Goal: Transaction & Acquisition: Obtain resource

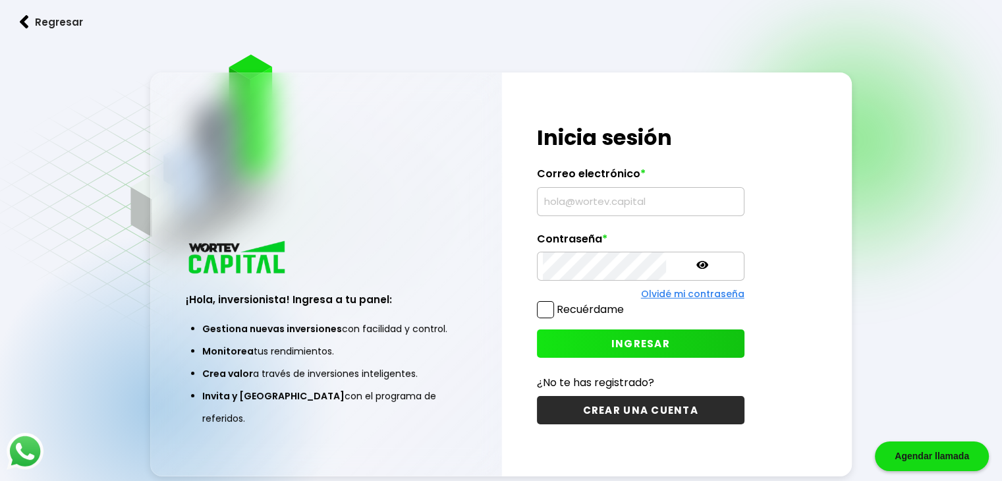
click at [511, 127] on div "¡Hola, inversionista! Ingresa tus credenciales para iniciar sesión Inicia sesió…" at bounding box center [640, 273] width 277 height 403
click at [554, 207] on input "text" at bounding box center [641, 202] width 196 height 28
click at [559, 202] on input "text" at bounding box center [641, 202] width 196 height 28
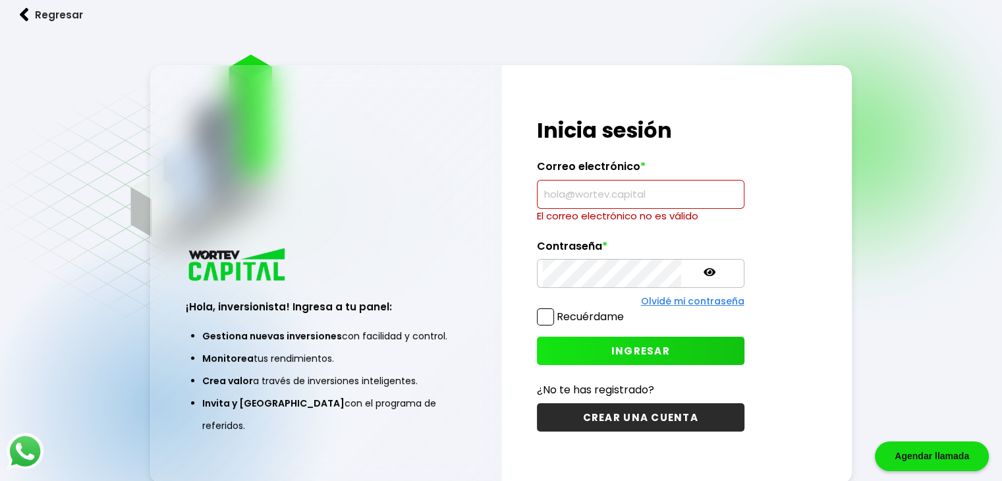
click at [556, 188] on input "text" at bounding box center [641, 194] width 196 height 28
paste input "[EMAIL_ADDRESS][DOMAIN_NAME]"
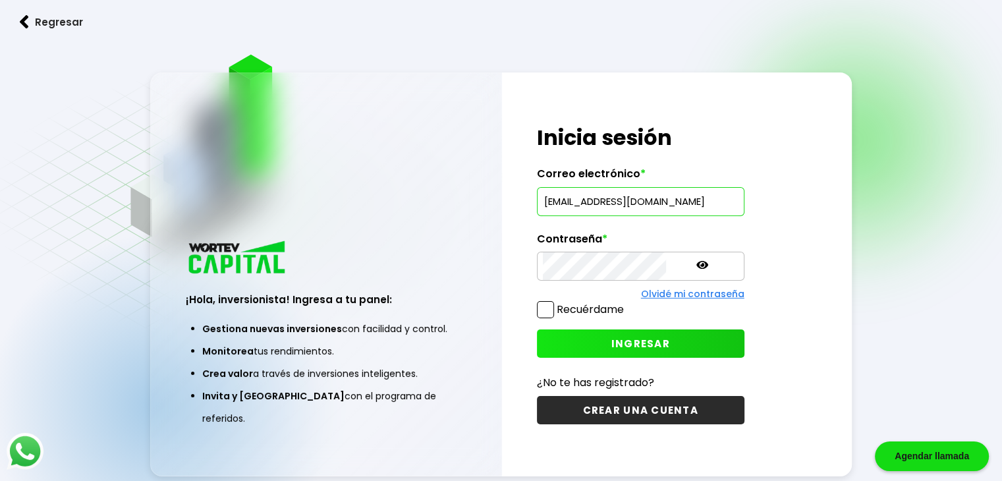
type input "[EMAIL_ADDRESS][DOMAIN_NAME]"
click at [489, 254] on div "¡Hola, inversionista! Ingresa a tu panel: Gestiona nuevas inversiones con facil…" at bounding box center [326, 339] width 350 height 271
click at [611, 344] on span "INGRESAR" at bounding box center [640, 343] width 59 height 14
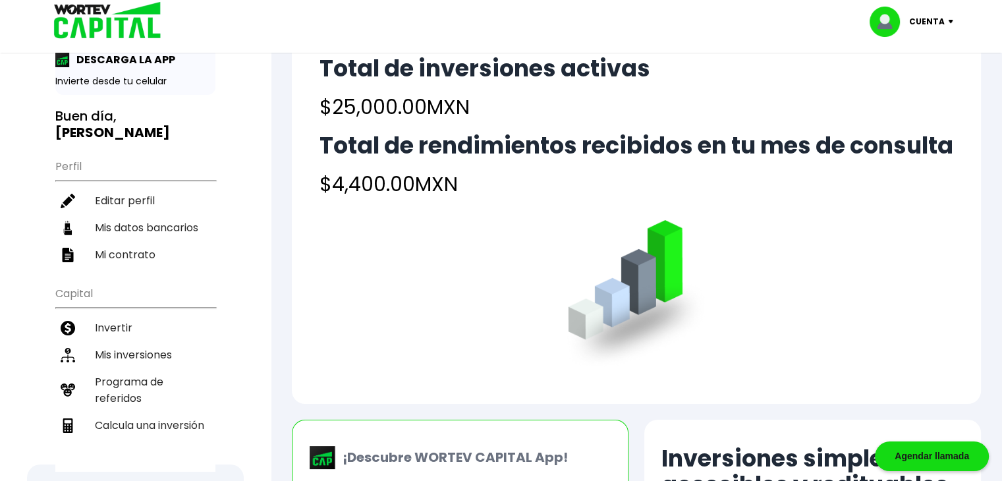
scroll to position [66, 0]
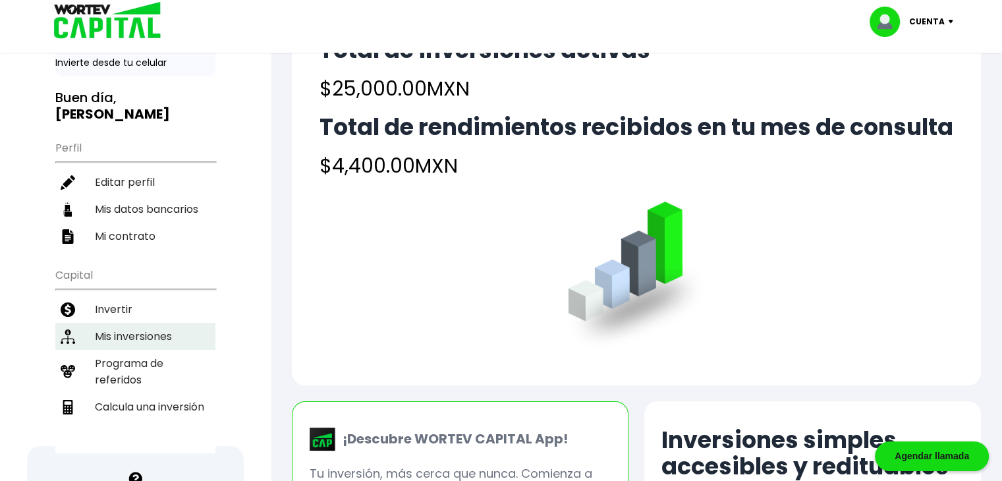
click at [130, 323] on li "Mis inversiones" at bounding box center [135, 336] width 160 height 27
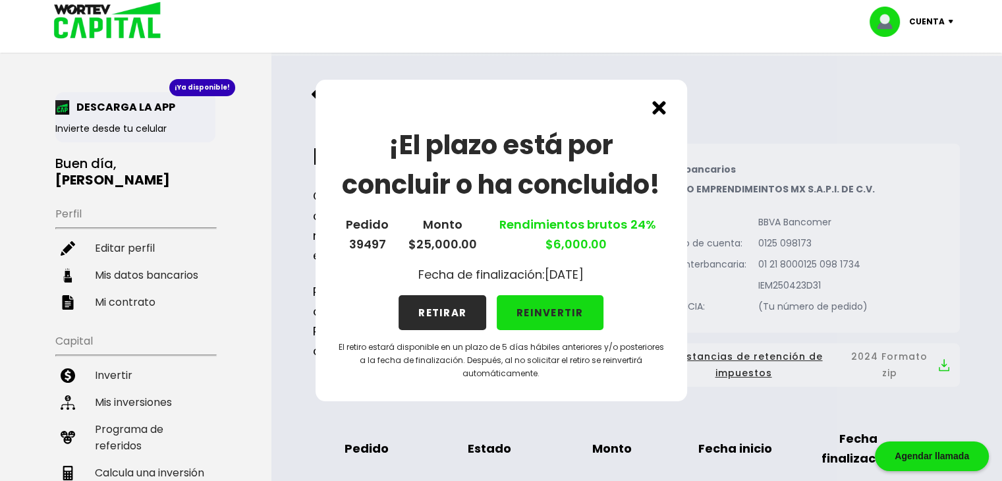
drag, startPoint x: 400, startPoint y: 277, endPoint x: 606, endPoint y: 279, distance: 205.5
click at [606, 279] on div "¡El plazo está por concluir o ha concluido! Pedido 39497 Monto $25,000.00 Rendi…" at bounding box center [500, 240] width 371 height 321
click at [633, 279] on div "¡El plazo está por concluir o ha concluido! Pedido 39497 Monto $25,000.00 Rendi…" at bounding box center [500, 240] width 371 height 321
click at [441, 317] on button "RETIRAR" at bounding box center [442, 312] width 88 height 35
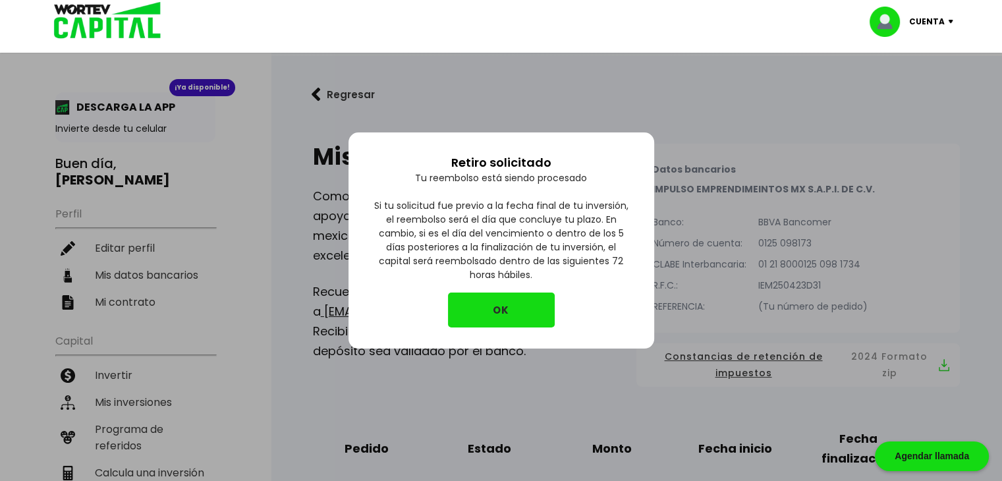
click at [520, 302] on button "OK" at bounding box center [501, 309] width 107 height 35
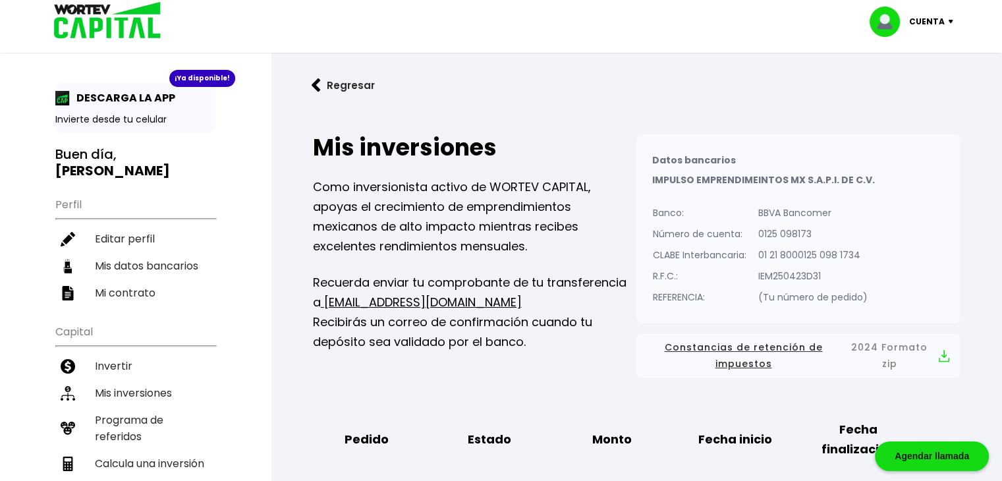
scroll to position [132, 0]
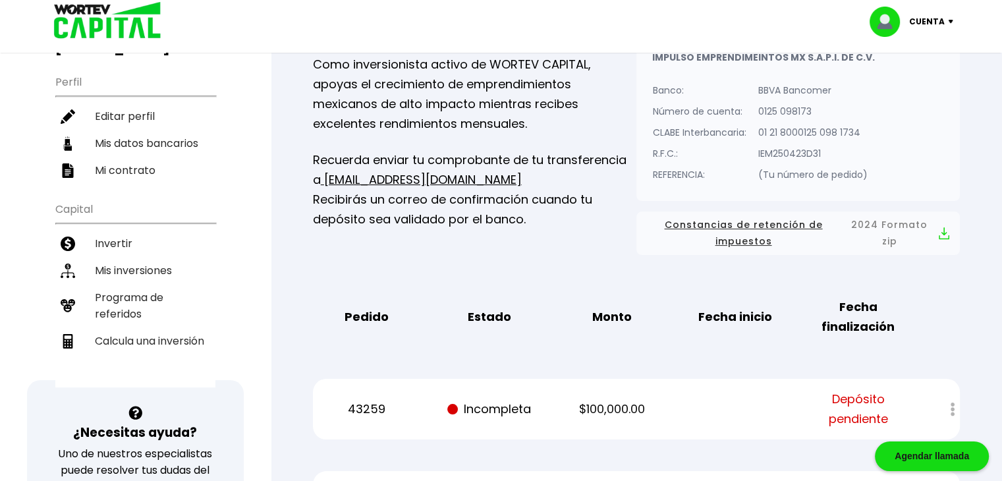
click at [952, 409] on div at bounding box center [943, 409] width 32 height 28
click at [951, 406] on div at bounding box center [943, 409] width 32 height 28
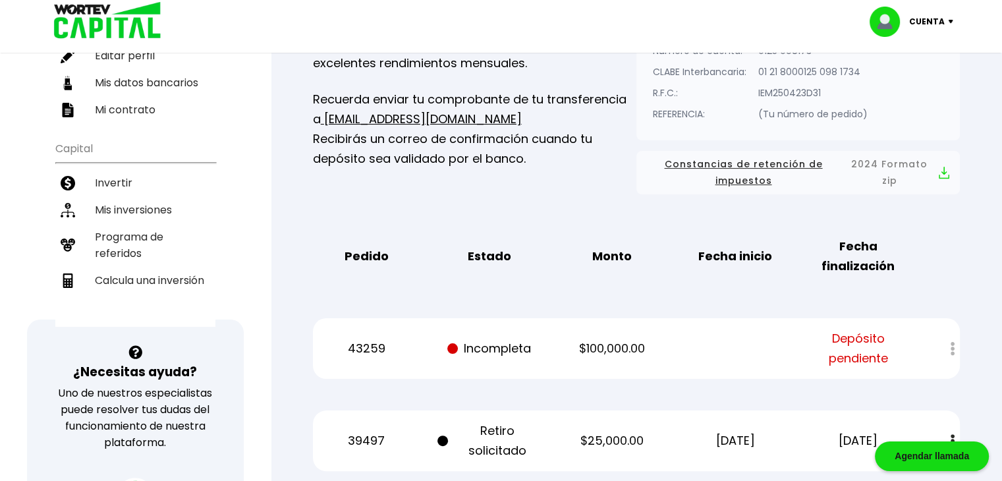
scroll to position [263, 0]
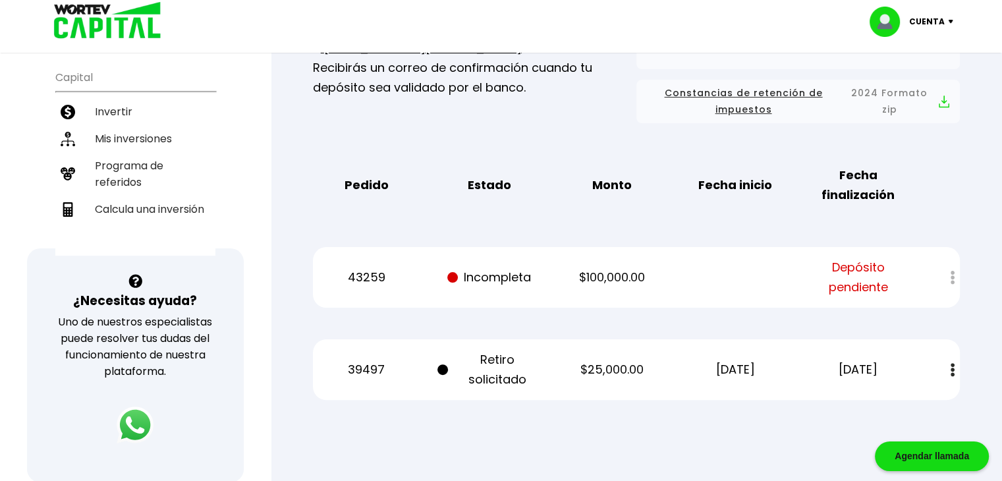
click at [954, 365] on img at bounding box center [952, 370] width 4 height 14
click at [590, 435] on div "Regresar Mis inversiones Como inversionista activo de WORTEV CAPITAL, apoyas el…" at bounding box center [636, 117] width 731 height 649
click at [516, 275] on p "Incompleta" at bounding box center [488, 277] width 103 height 20
click at [585, 278] on p "$100,000.00" at bounding box center [611, 277] width 103 height 20
click at [849, 269] on span "Depósito pendiente" at bounding box center [857, 277] width 103 height 40
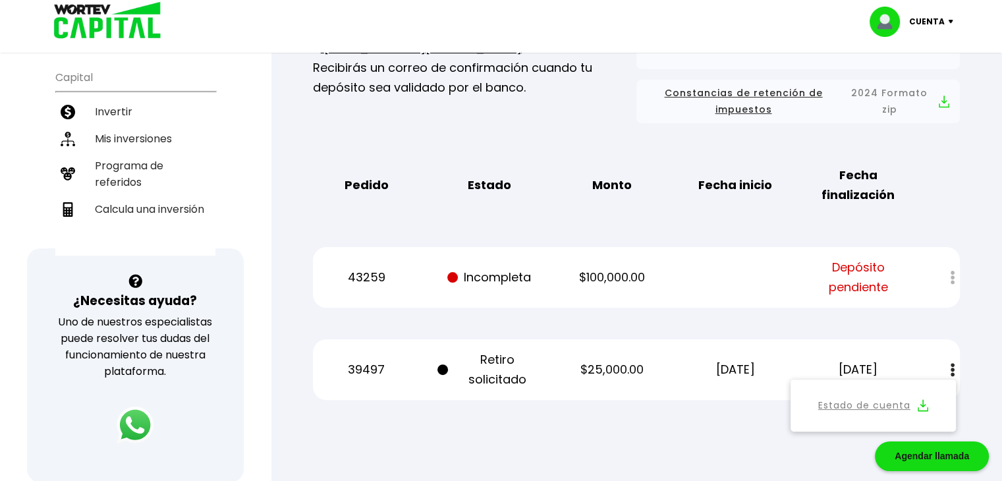
click at [954, 280] on div at bounding box center [943, 277] width 32 height 28
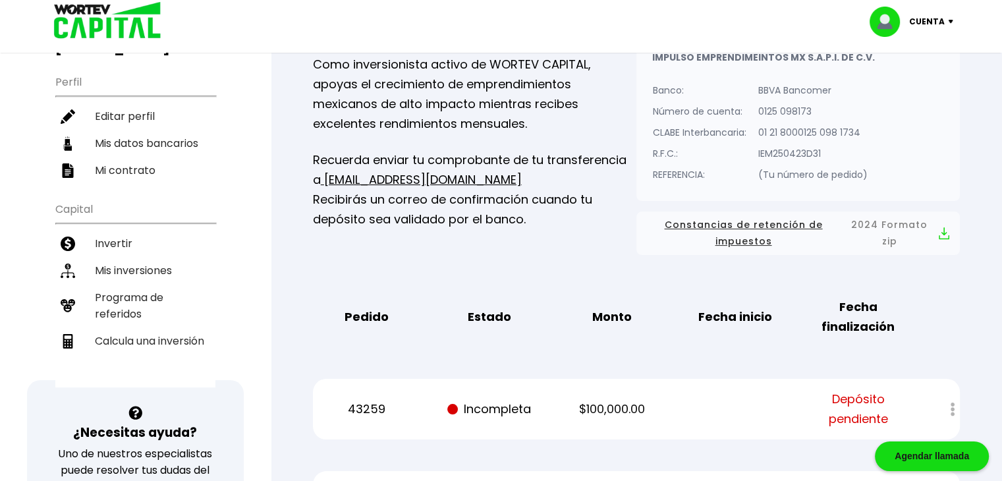
scroll to position [0, 0]
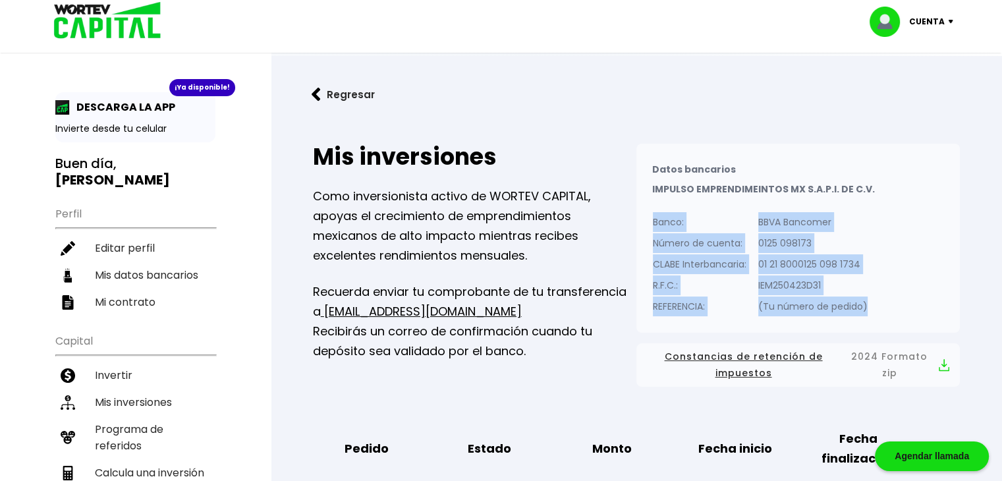
drag, startPoint x: 651, startPoint y: 223, endPoint x: 876, endPoint y: 317, distance: 244.5
click at [876, 317] on div "Datos bancarios VER MENOS IMPULSO EMPRENDIMEINTOS MX S.A.P.I. DE C.V. Banco: Nú…" at bounding box center [797, 238] width 323 height 189
click at [893, 294] on div "Datos bancarios VER MENOS IMPULSO EMPRENDIMEINTOS MX S.A.P.I. DE C.V. Banco: Nú…" at bounding box center [797, 238] width 323 height 189
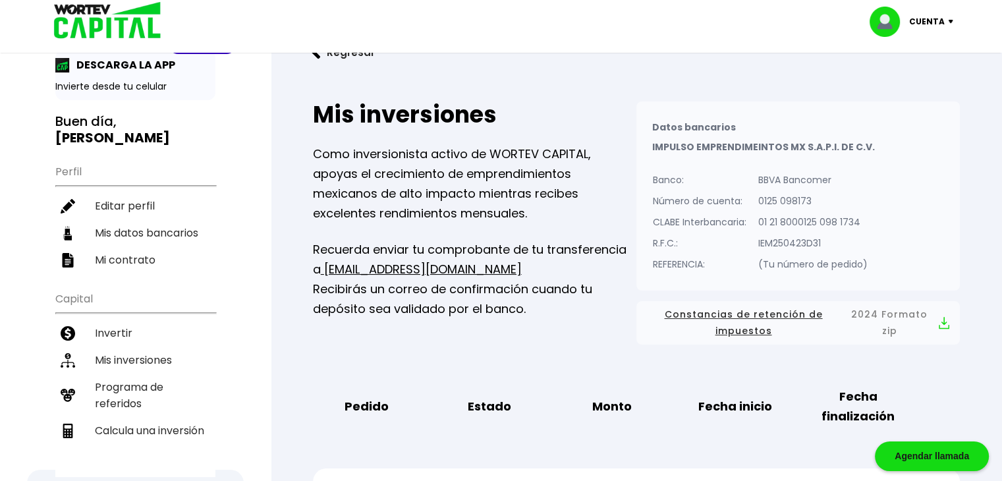
scroll to position [66, 0]
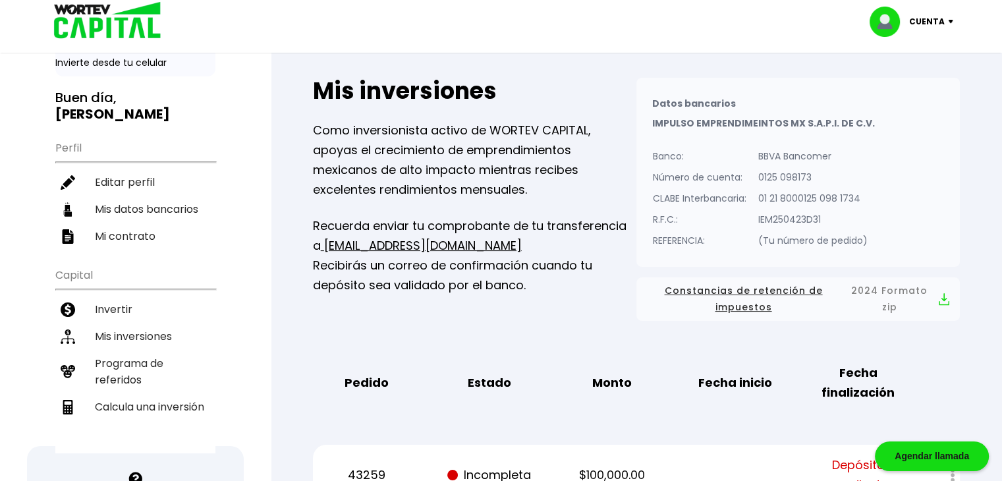
click at [300, 404] on div "Mis inversiones Como inversionista activo de WORTEV CAPITAL, apoyas el crecimie…" at bounding box center [636, 338] width 689 height 562
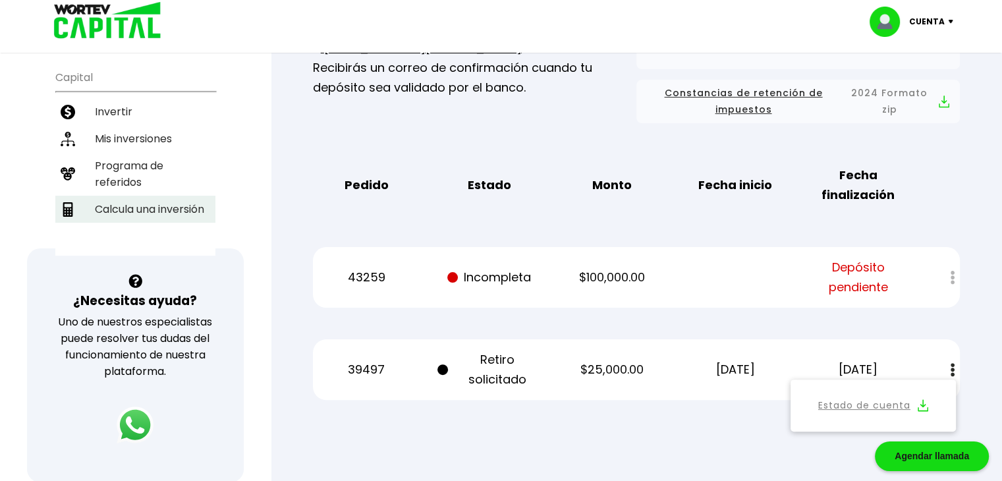
click at [143, 196] on li "Calcula una inversión" at bounding box center [135, 209] width 160 height 27
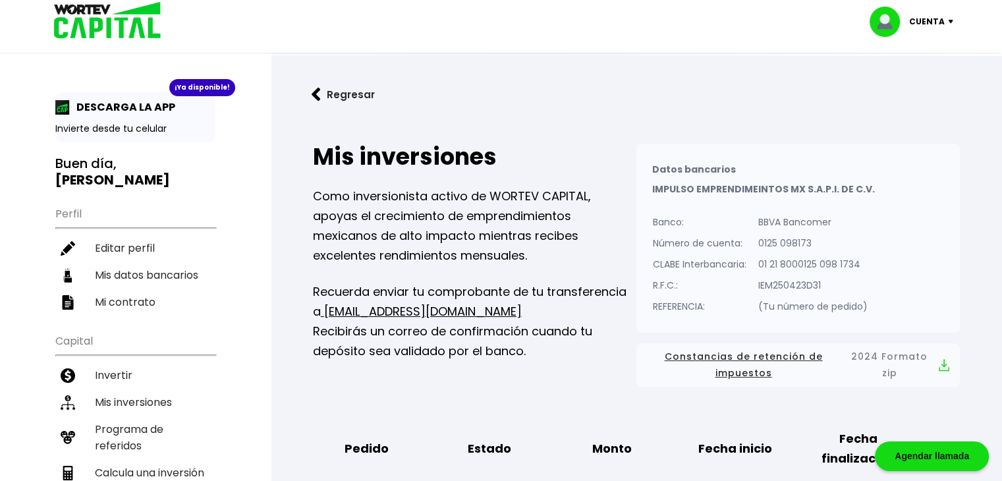
select select "1"
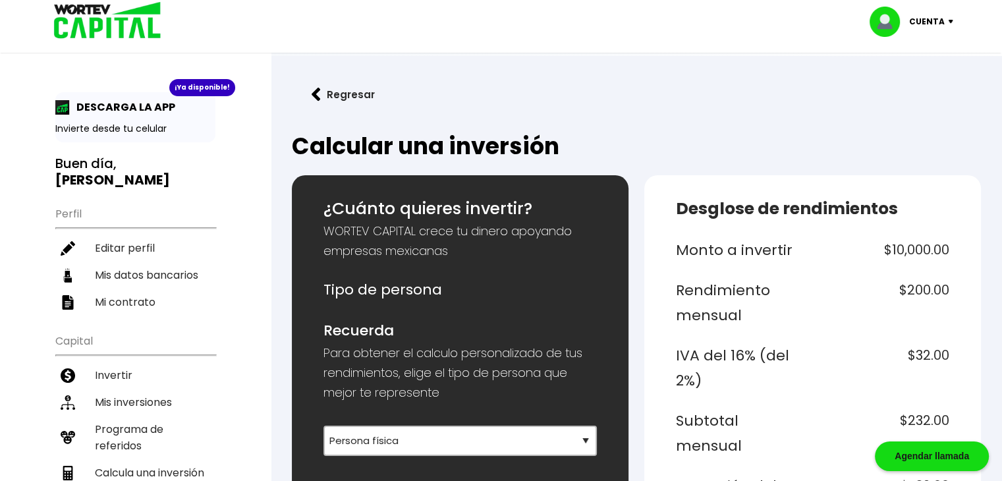
scroll to position [66, 0]
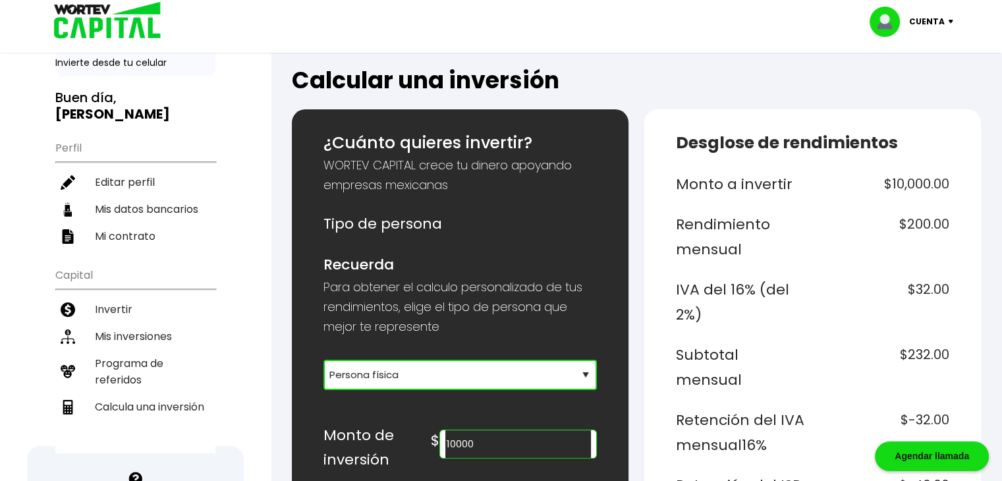
click at [369, 364] on select "Selecciona tu tipo de persona Persona Física que emite factura Persona física P…" at bounding box center [459, 375] width 273 height 30
click at [375, 371] on select "Selecciona tu tipo de persona Persona Física que emite factura Persona física P…" at bounding box center [459, 375] width 273 height 30
drag, startPoint x: 375, startPoint y: 371, endPoint x: 425, endPoint y: 332, distance: 63.4
click at [375, 371] on select "Selecciona tu tipo de persona Persona Física que emite factura Persona física P…" at bounding box center [459, 375] width 273 height 30
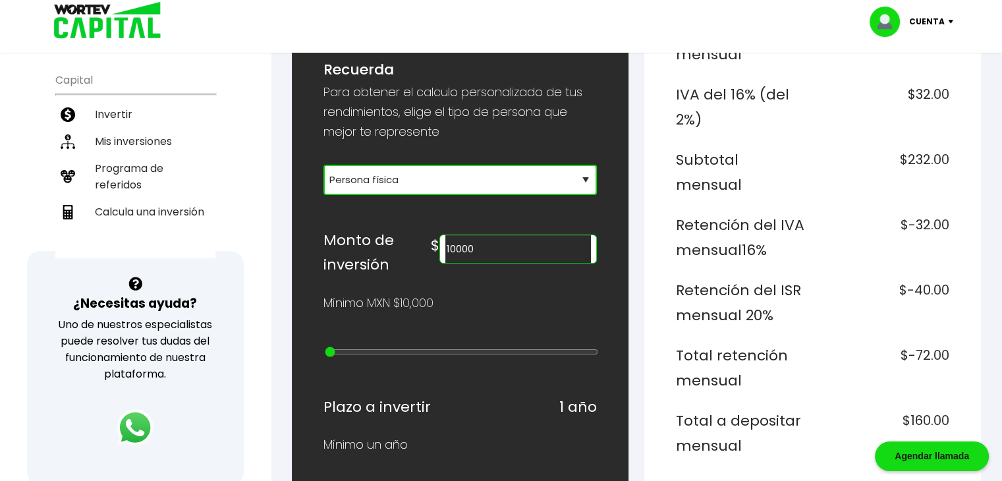
scroll to position [263, 0]
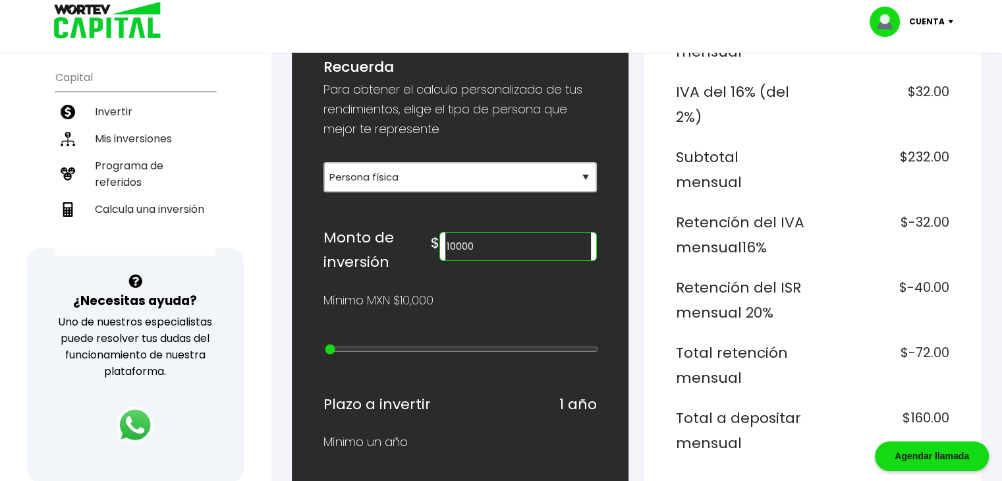
click at [506, 251] on input "10000" at bounding box center [518, 246] width 146 height 28
click at [485, 240] on input "10000" at bounding box center [518, 246] width 146 height 28
click at [511, 243] on input "10000" at bounding box center [518, 246] width 146 height 28
click at [484, 301] on div "Mínimo MXN $10,000" at bounding box center [459, 300] width 273 height 20
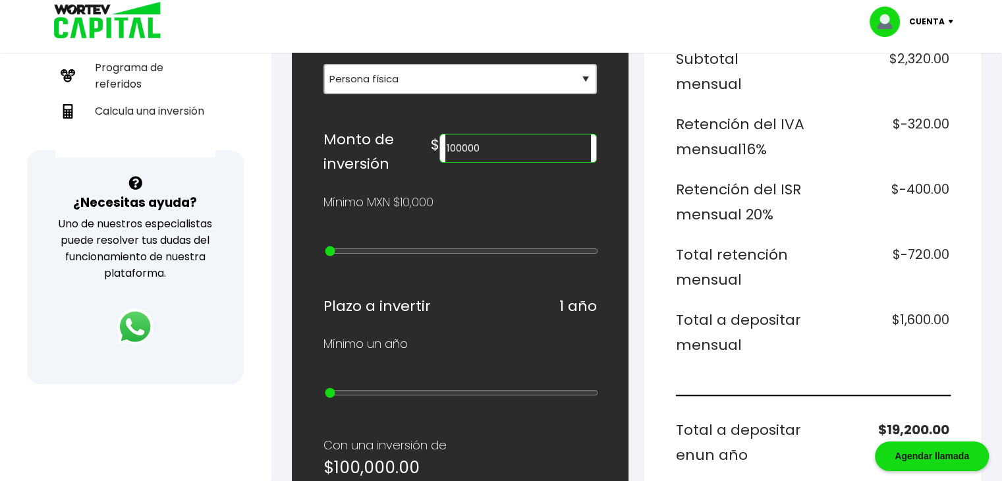
scroll to position [395, 0]
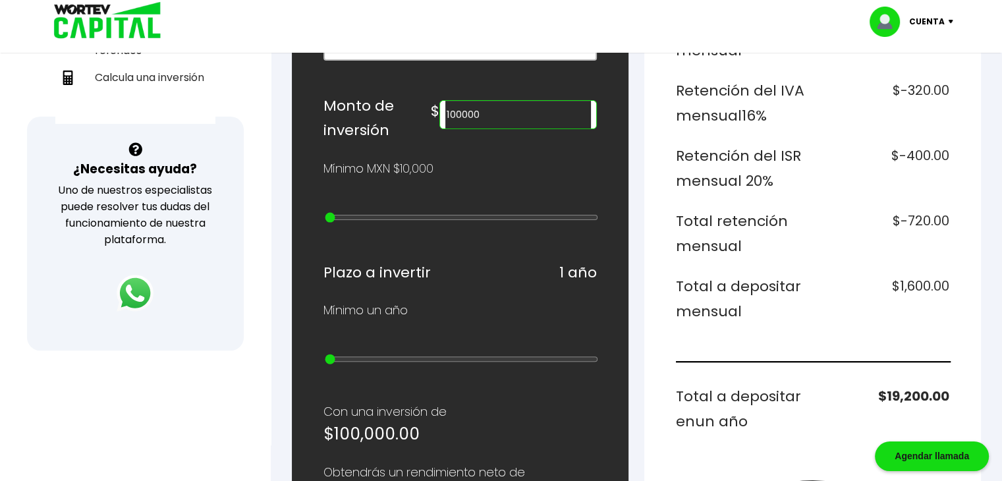
drag, startPoint x: 514, startPoint y: 111, endPoint x: 444, endPoint y: 106, distance: 70.7
click at [444, 106] on div "Monto de inversión $ 100000" at bounding box center [459, 118] width 273 height 49
drag, startPoint x: 545, startPoint y: 116, endPoint x: 429, endPoint y: 111, distance: 115.3
click at [429, 111] on div "Monto de inversión $ 150000" at bounding box center [459, 118] width 273 height 49
click at [651, 180] on div "Desglose de rendimientos Monto a invertir $500,000.00 Rendimiento mensual $10,0…" at bounding box center [812, 362] width 336 height 1164
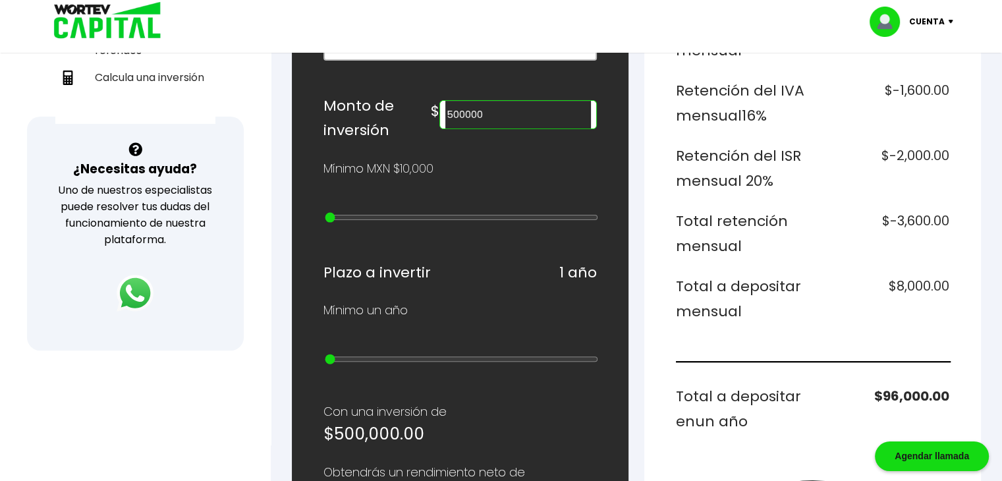
drag, startPoint x: 514, startPoint y: 118, endPoint x: 429, endPoint y: 115, distance: 85.0
click at [429, 115] on div "Monto de inversión $ 500000" at bounding box center [459, 118] width 273 height 49
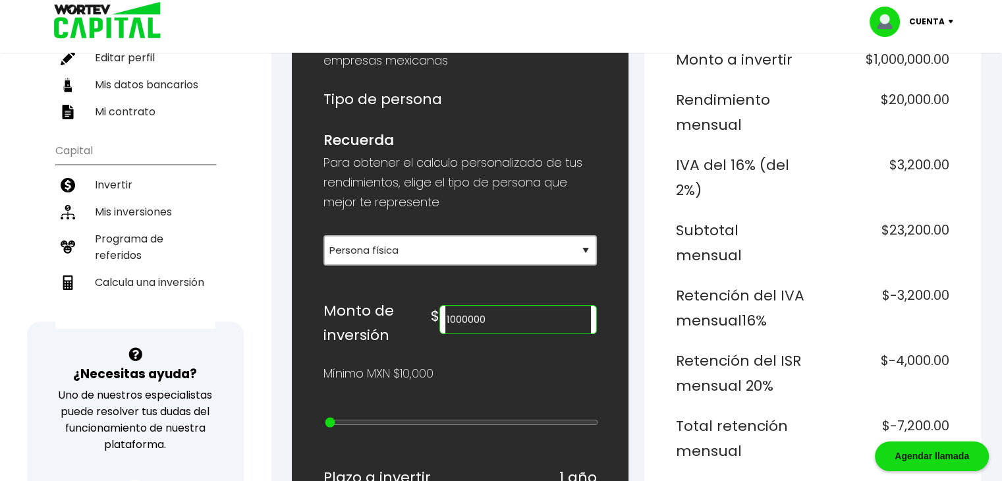
scroll to position [0, 0]
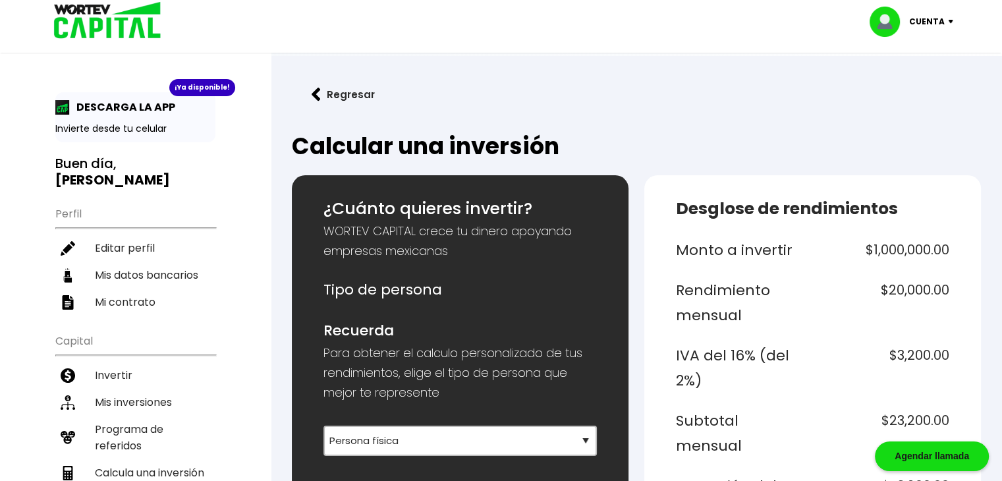
type input "1000000"
click at [490, 151] on h2 "Calcular una inversión" at bounding box center [636, 146] width 689 height 26
click at [475, 144] on h2 "Calcular una inversión" at bounding box center [636, 146] width 689 height 26
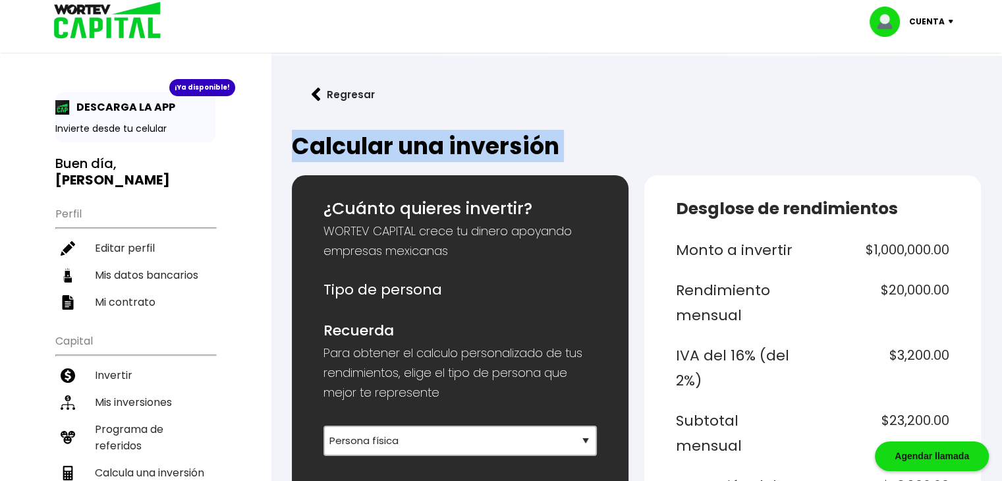
click at [475, 144] on h2 "Calcular una inversión" at bounding box center [636, 146] width 689 height 26
click at [353, 147] on h2 "Calcular una inversión" at bounding box center [636, 146] width 689 height 26
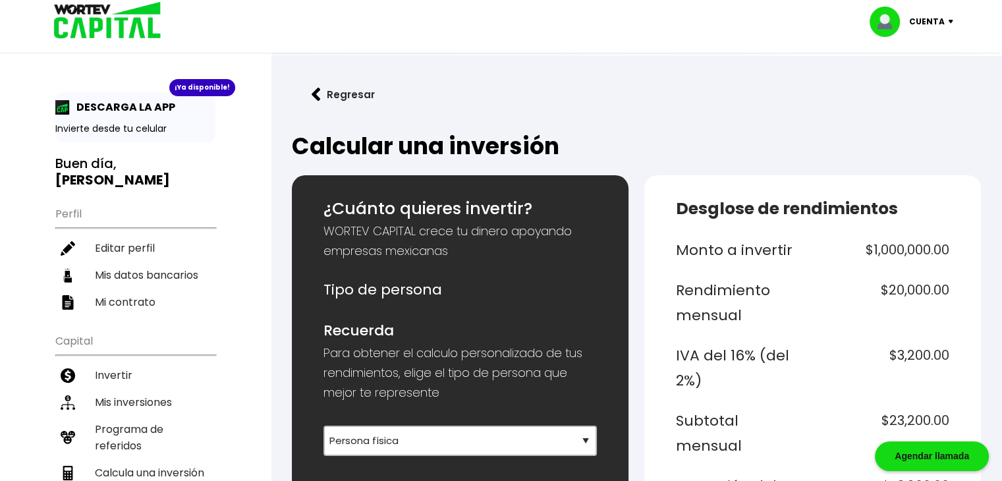
click at [309, 147] on h2 "Calcular una inversión" at bounding box center [636, 146] width 689 height 26
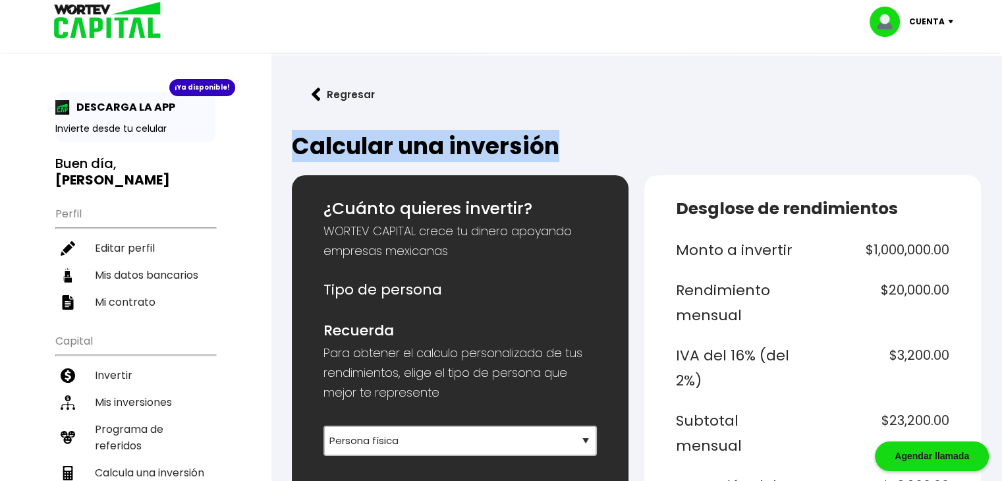
drag, startPoint x: 292, startPoint y: 142, endPoint x: 576, endPoint y: 142, distance: 283.8
click at [576, 142] on h2 "Calcular una inversión" at bounding box center [636, 146] width 689 height 26
click at [614, 136] on h2 "Calcular una inversión" at bounding box center [636, 146] width 689 height 26
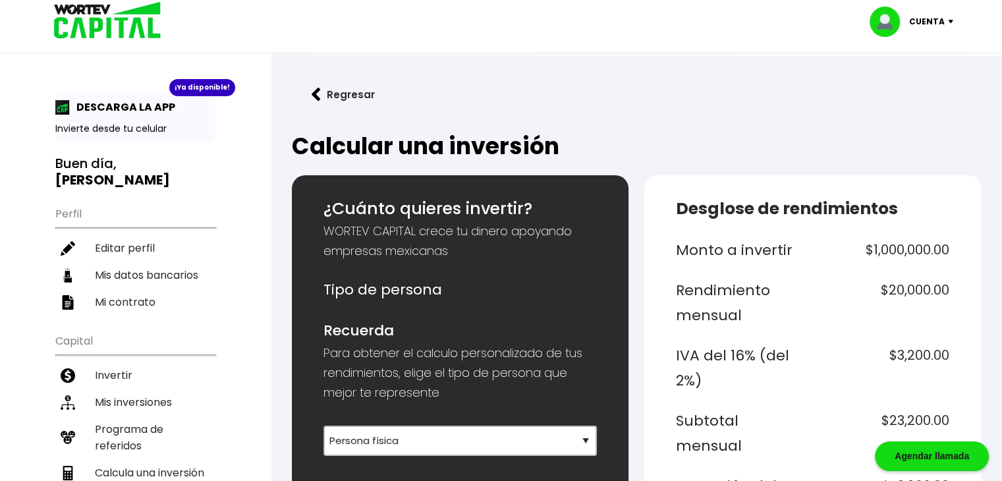
click at [348, 90] on button "Regresar" at bounding box center [343, 94] width 103 height 35
